Goal: Information Seeking & Learning: Check status

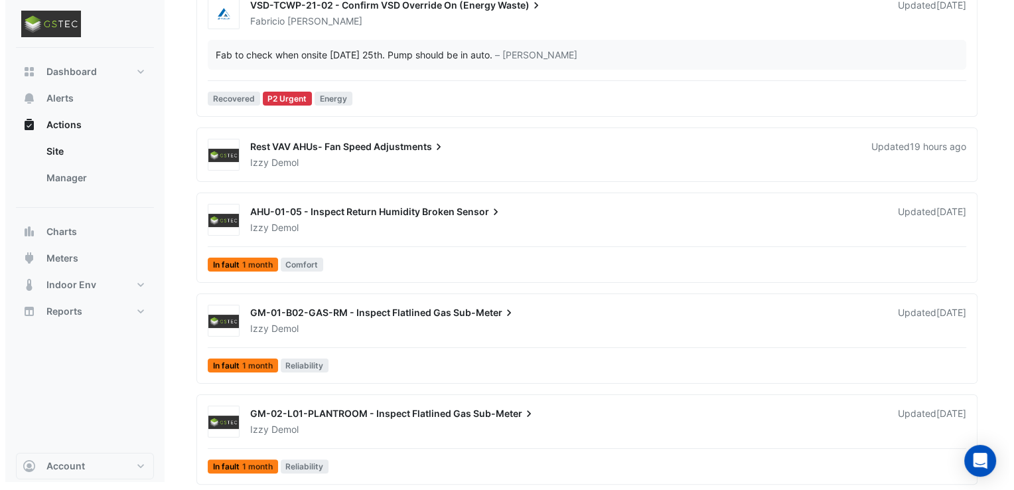
scroll to position [186, 0]
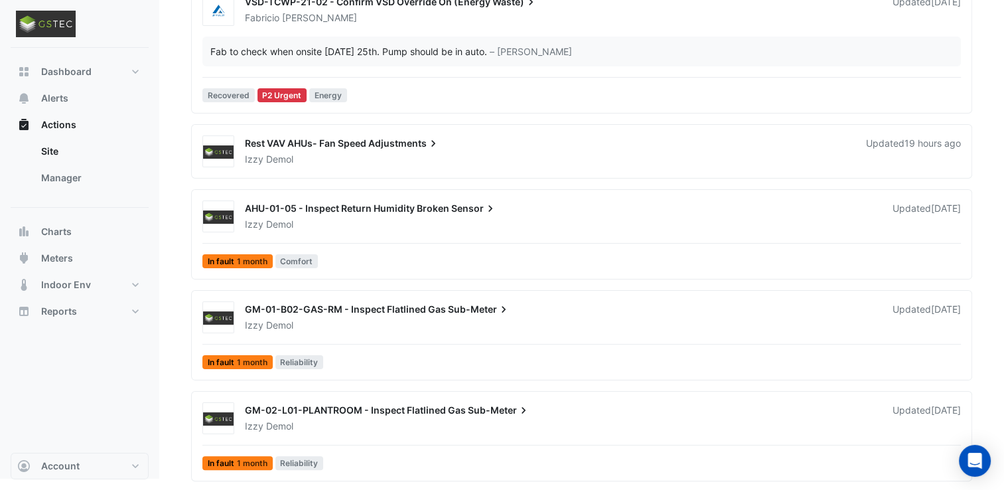
click at [425, 319] on div "Izzy Demol" at bounding box center [561, 325] width 634 height 13
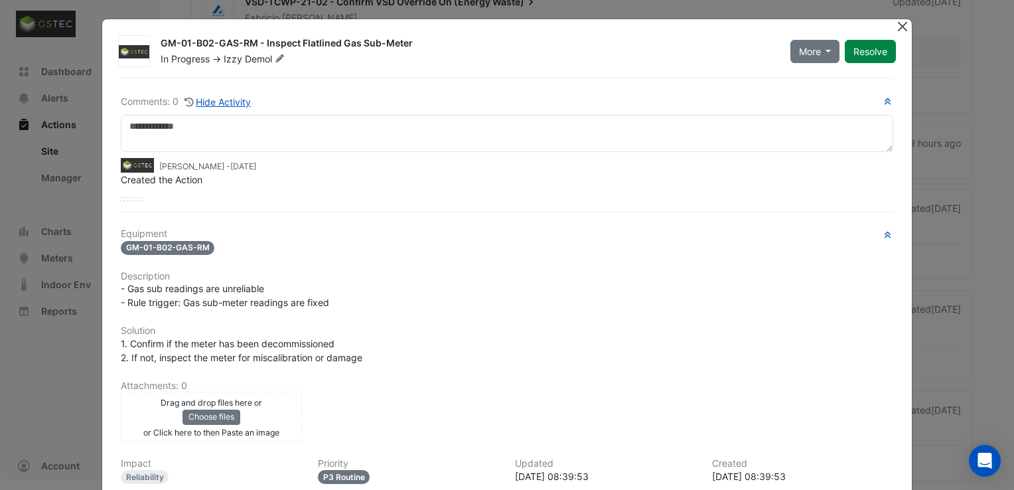
click at [899, 25] on button "Close" at bounding box center [902, 26] width 14 height 14
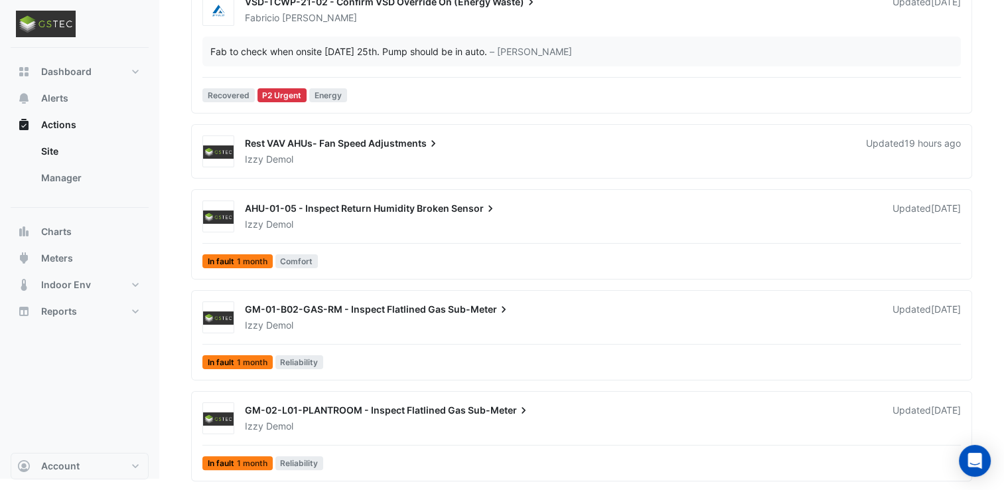
click at [415, 309] on span "GM-01-B02-GAS-RM - Inspect Flatlined Gas" at bounding box center [345, 308] width 201 height 11
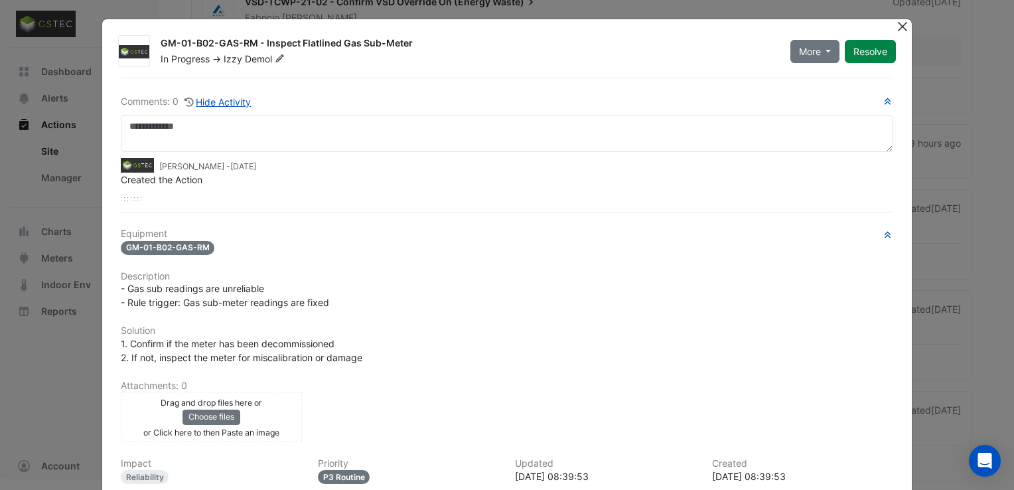
click at [900, 27] on button "Close" at bounding box center [902, 26] width 14 height 14
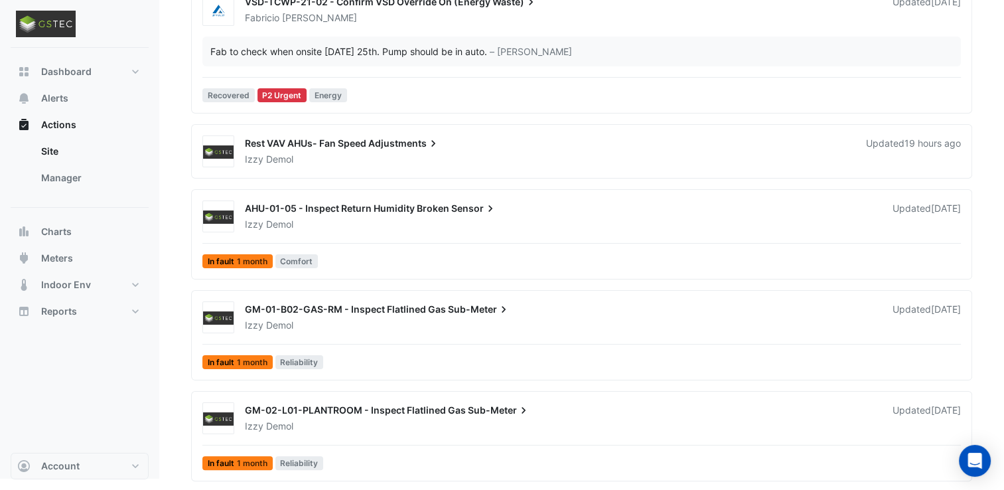
click at [443, 218] on div "Izzy Demol" at bounding box center [561, 224] width 634 height 13
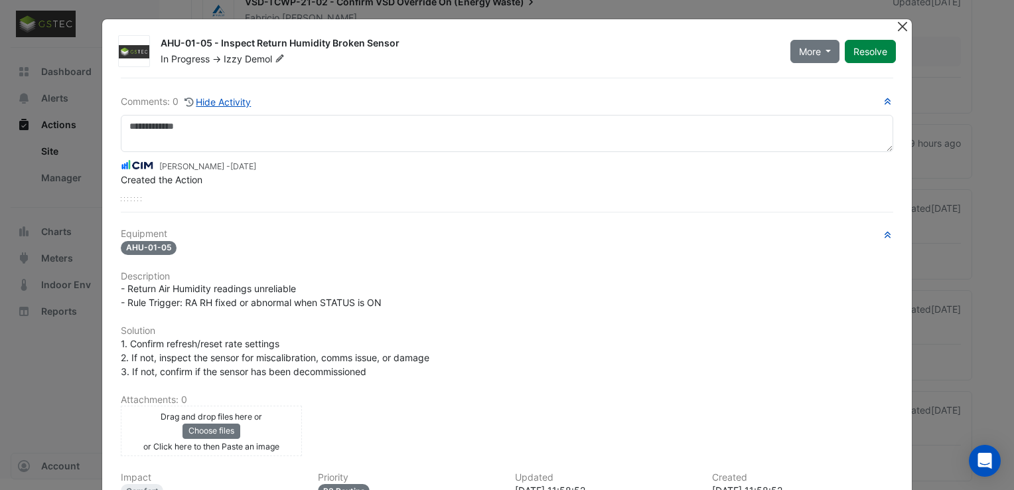
click at [903, 32] on button "Close" at bounding box center [902, 26] width 14 height 14
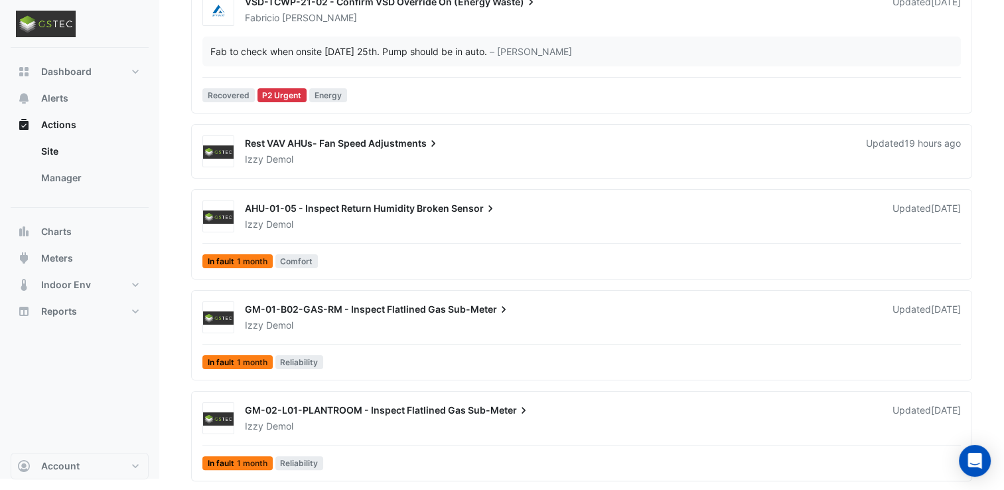
click at [456, 143] on div "Rest VAV AHUs- Fan Speed Adjustments" at bounding box center [547, 145] width 605 height 16
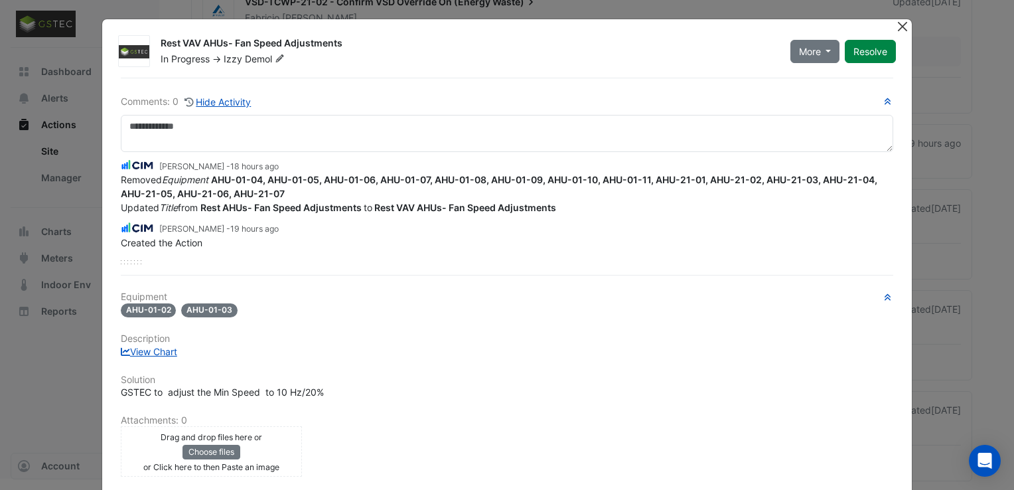
click at [903, 31] on button "Close" at bounding box center [902, 26] width 14 height 14
